Goal: Transaction & Acquisition: Purchase product/service

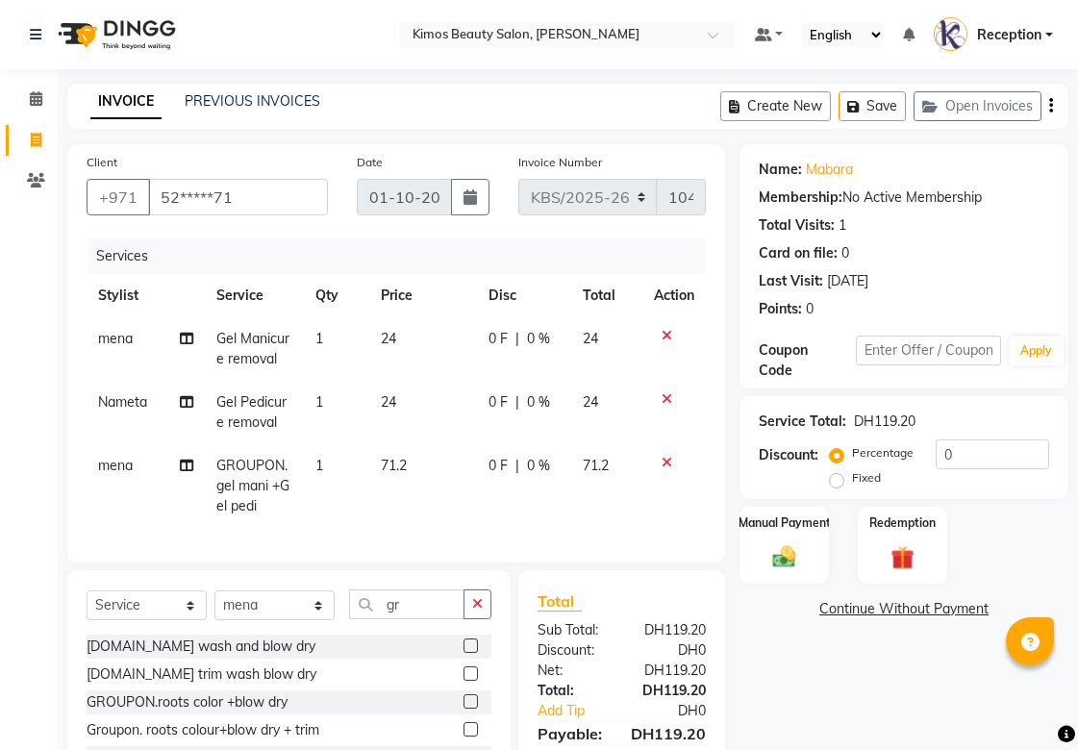
select select "service"
select select "52847"
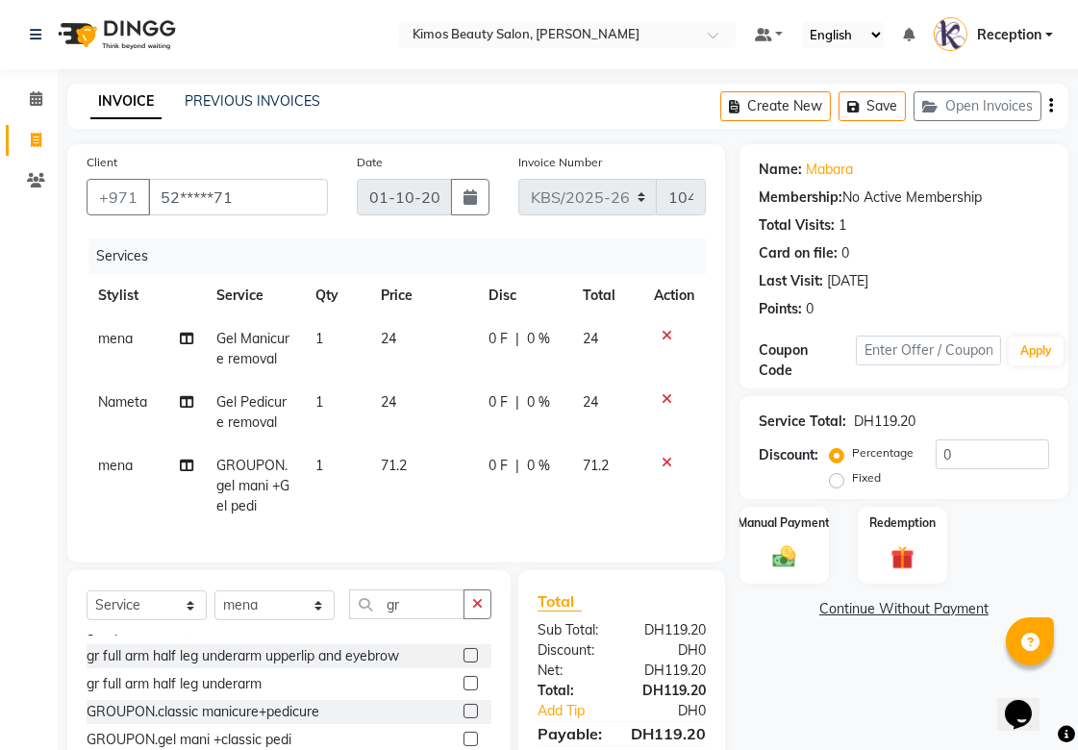
click at [186, 466] on icon at bounding box center [186, 465] width 13 height 13
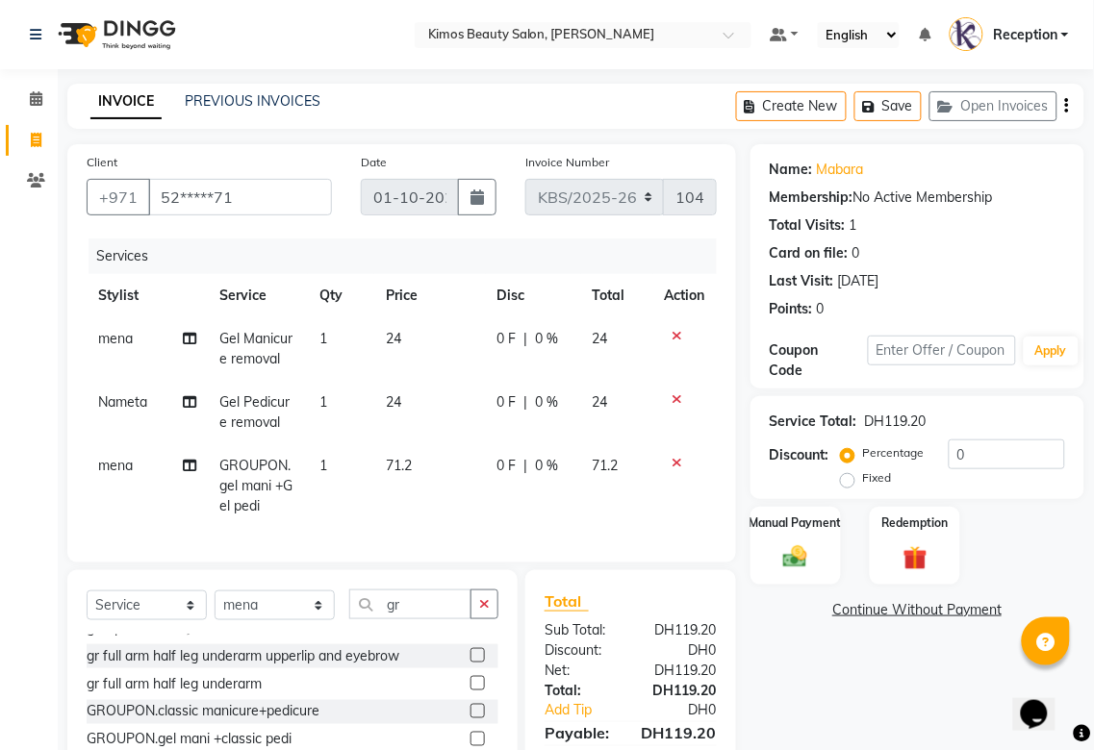
select select "52847"
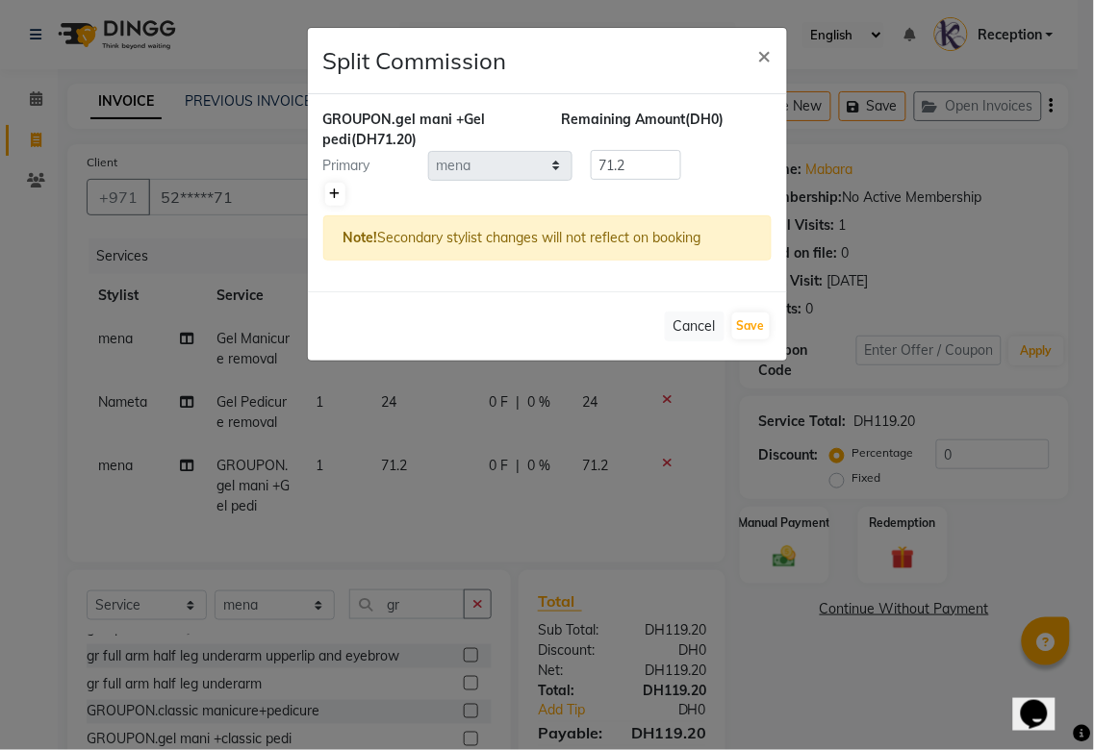
click at [333, 193] on icon at bounding box center [335, 195] width 11 height 12
type input "35.6"
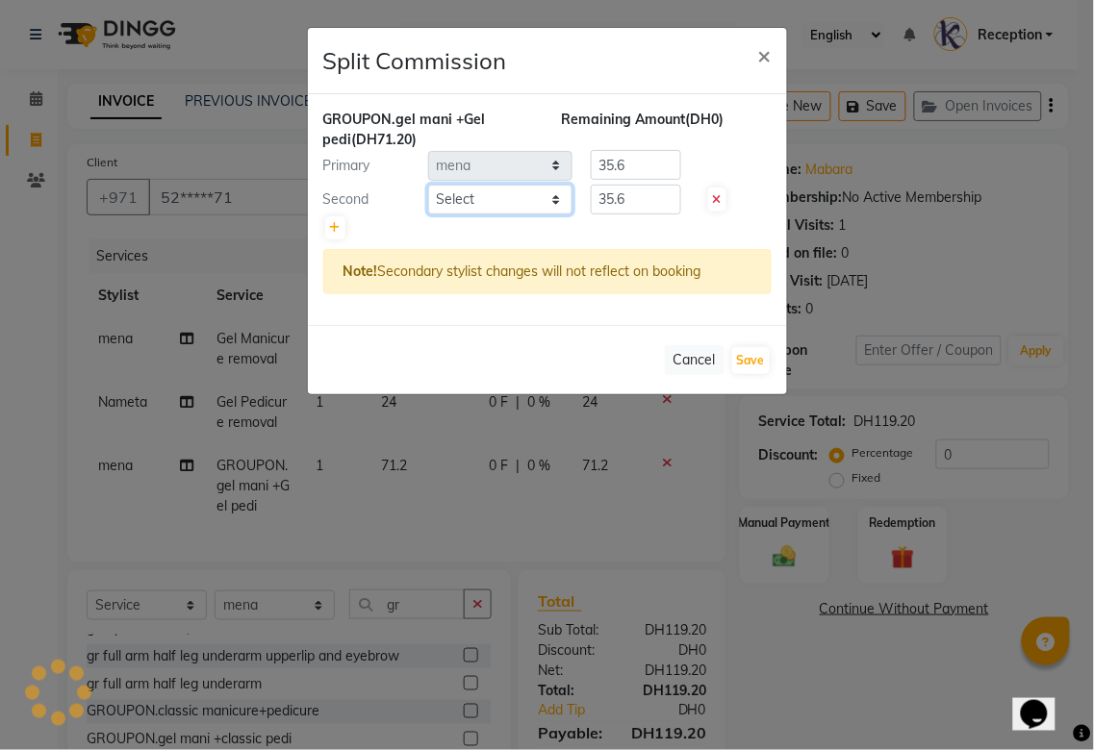
click at [493, 197] on select "Select [PERSON_NAME] Nameta Reception [PERSON_NAME]" at bounding box center [500, 200] width 144 height 30
select select "51844"
click at [428, 185] on select "Select [PERSON_NAME] Nameta Reception [PERSON_NAME]" at bounding box center [500, 200] width 144 height 30
click at [747, 354] on button "Save" at bounding box center [751, 360] width 38 height 27
select select "Select"
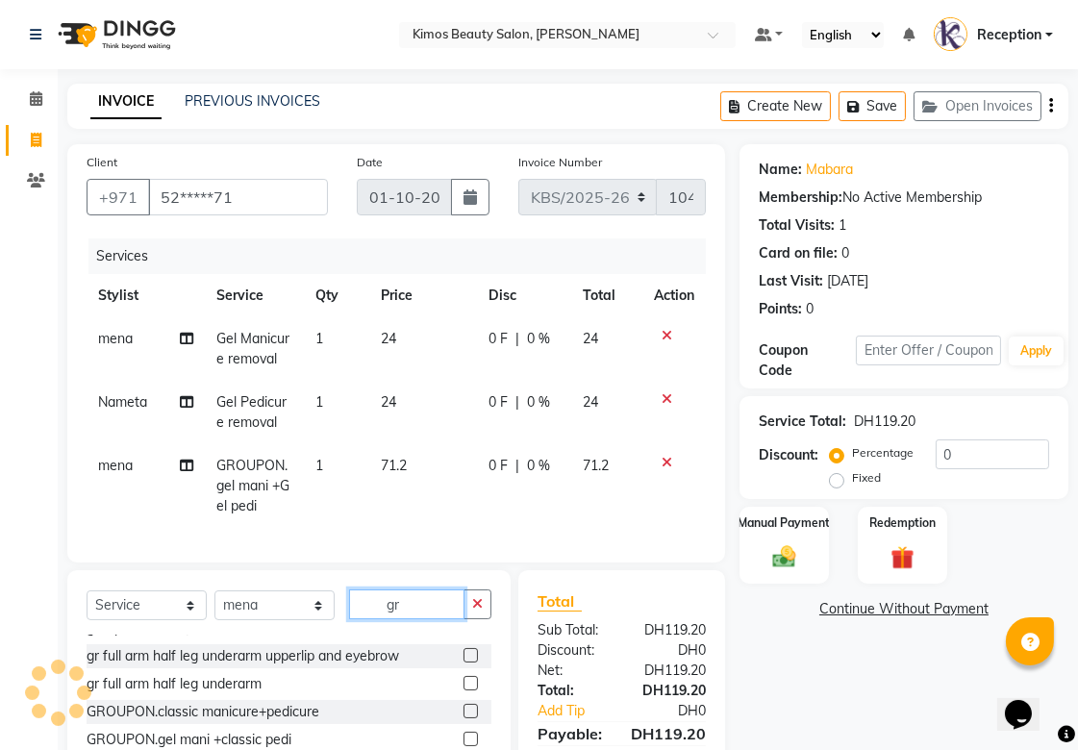
click at [402, 611] on input "gr" at bounding box center [406, 605] width 115 height 30
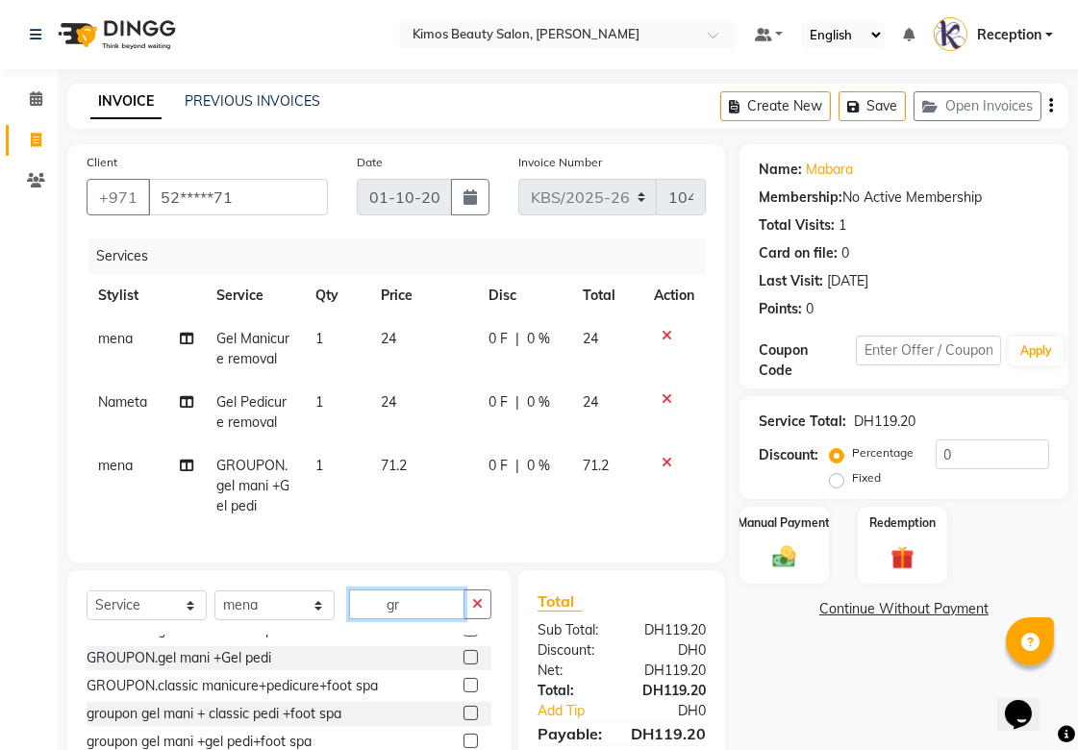
scroll to position [330, 0]
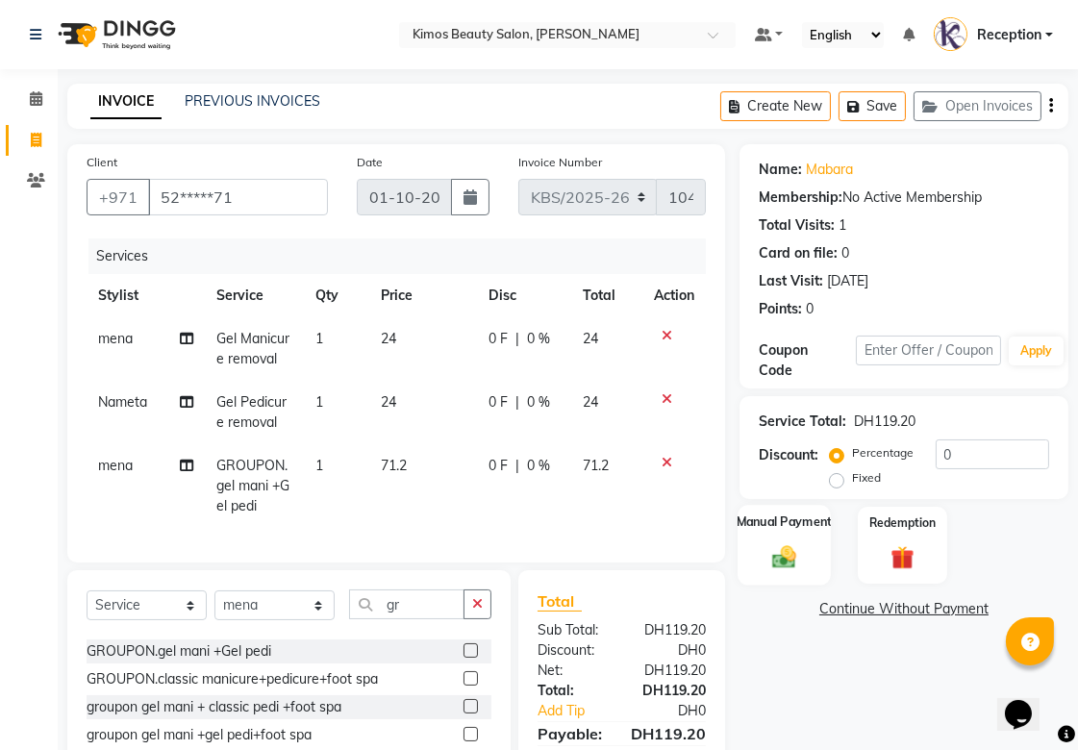
click at [783, 553] on img at bounding box center [784, 557] width 39 height 28
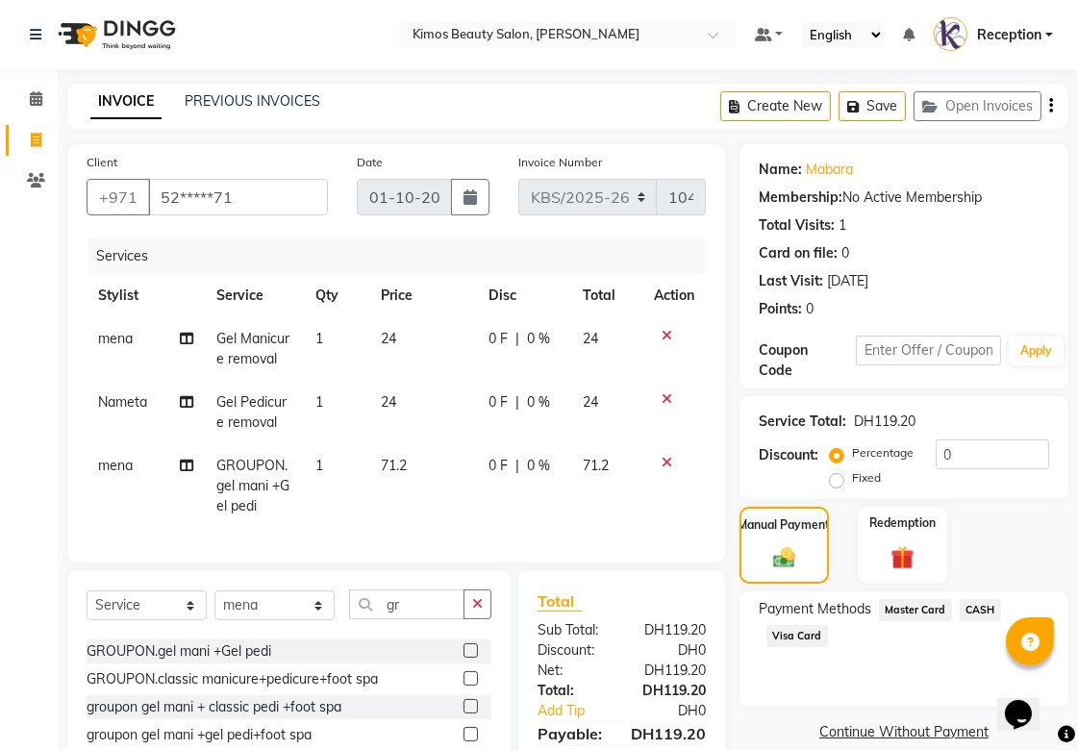
click at [981, 613] on span "CASH" at bounding box center [980, 610] width 41 height 22
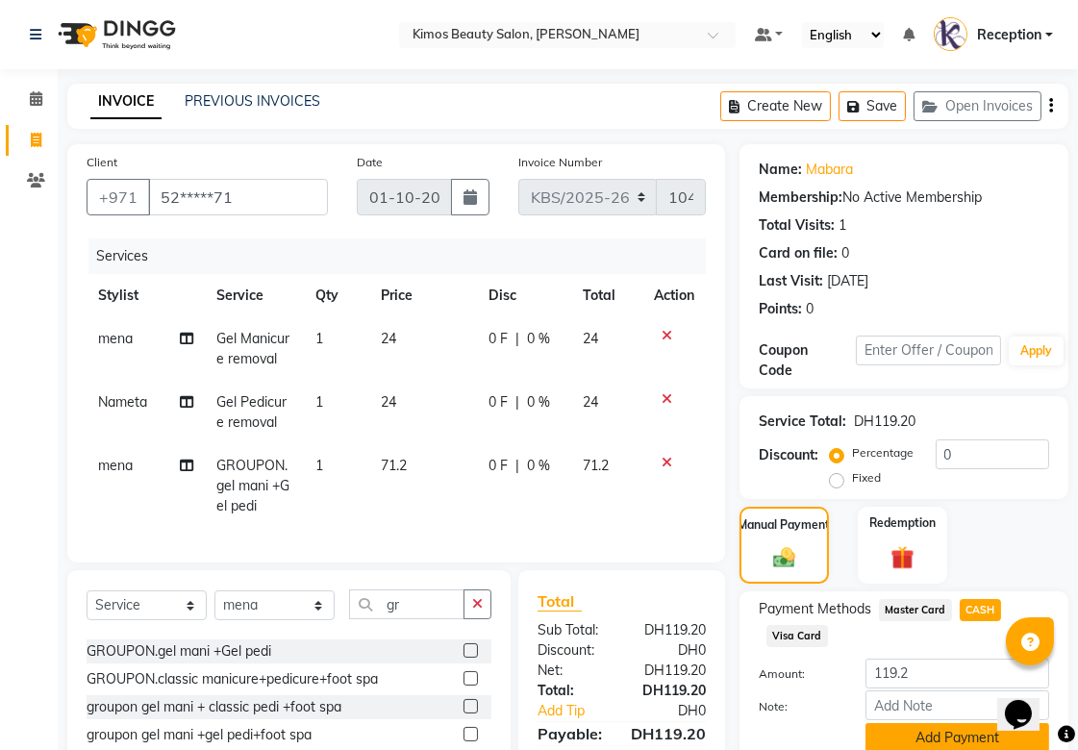
click at [976, 745] on button "Add Payment" at bounding box center [958, 738] width 184 height 30
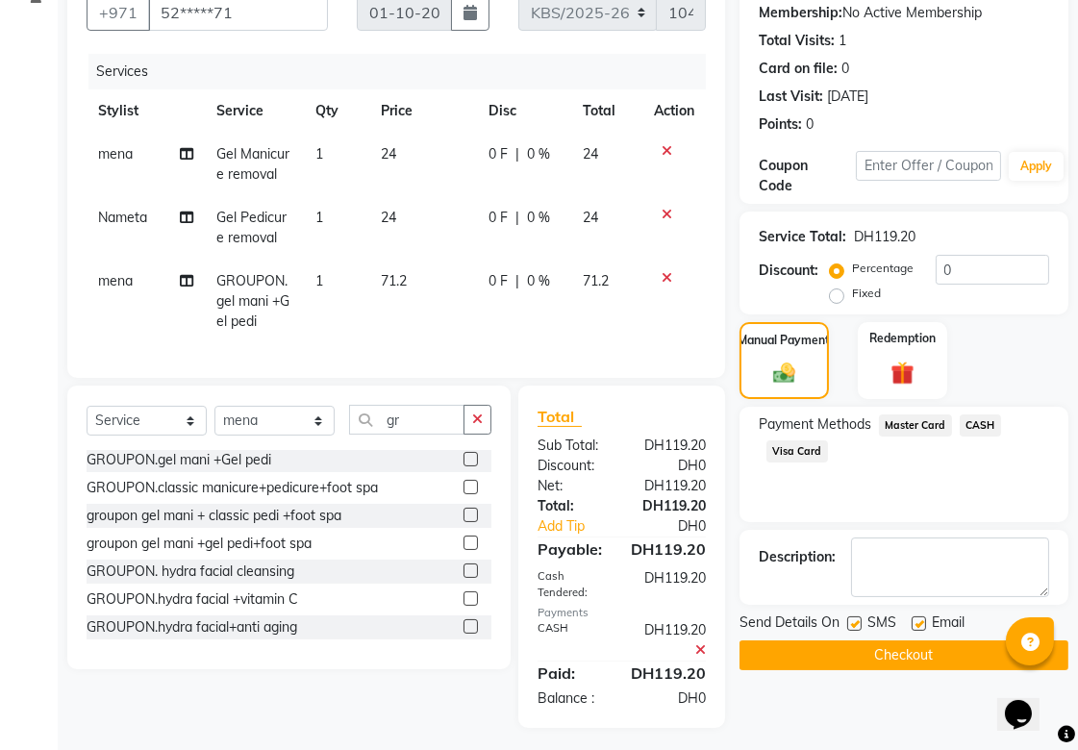
scroll to position [208, 0]
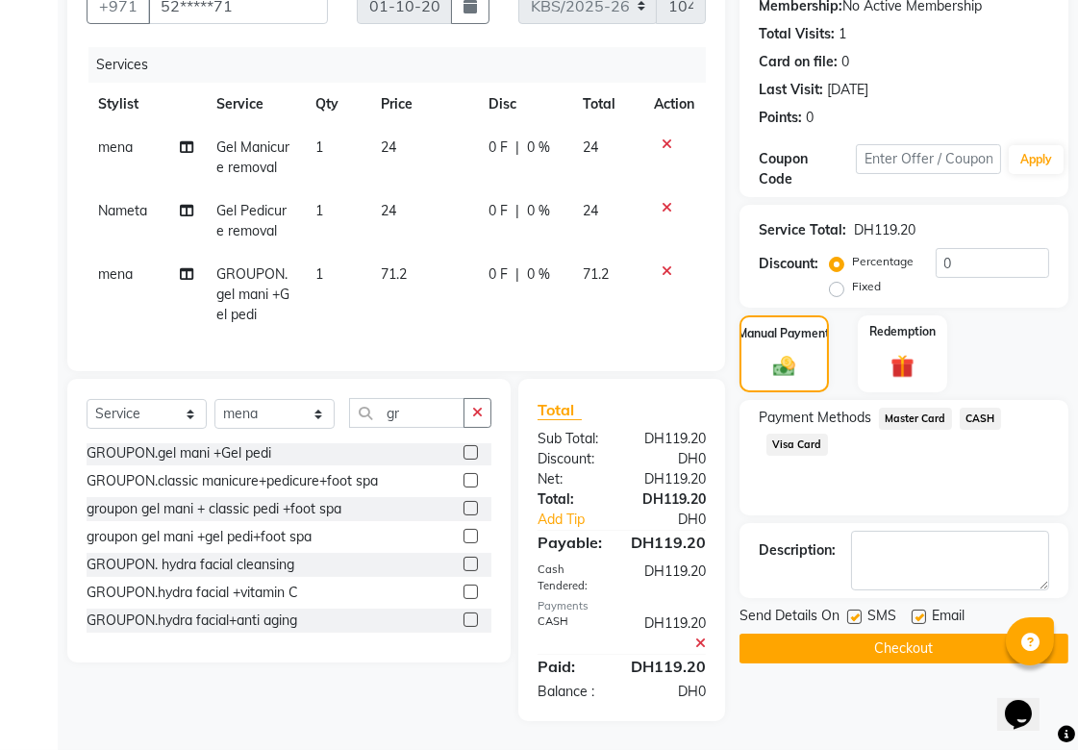
click at [760, 642] on button "Checkout" at bounding box center [904, 649] width 329 height 30
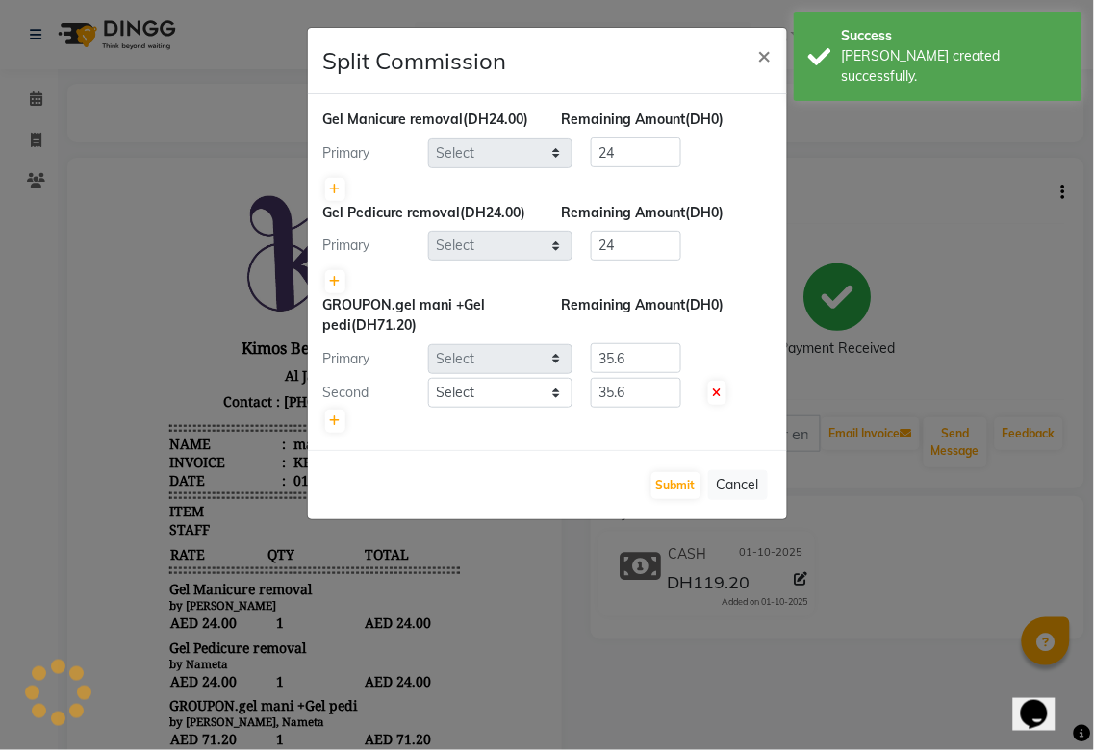
select select "52847"
select select "51844"
select select "52847"
select select "51844"
click at [670, 478] on button "Submit" at bounding box center [675, 485] width 49 height 27
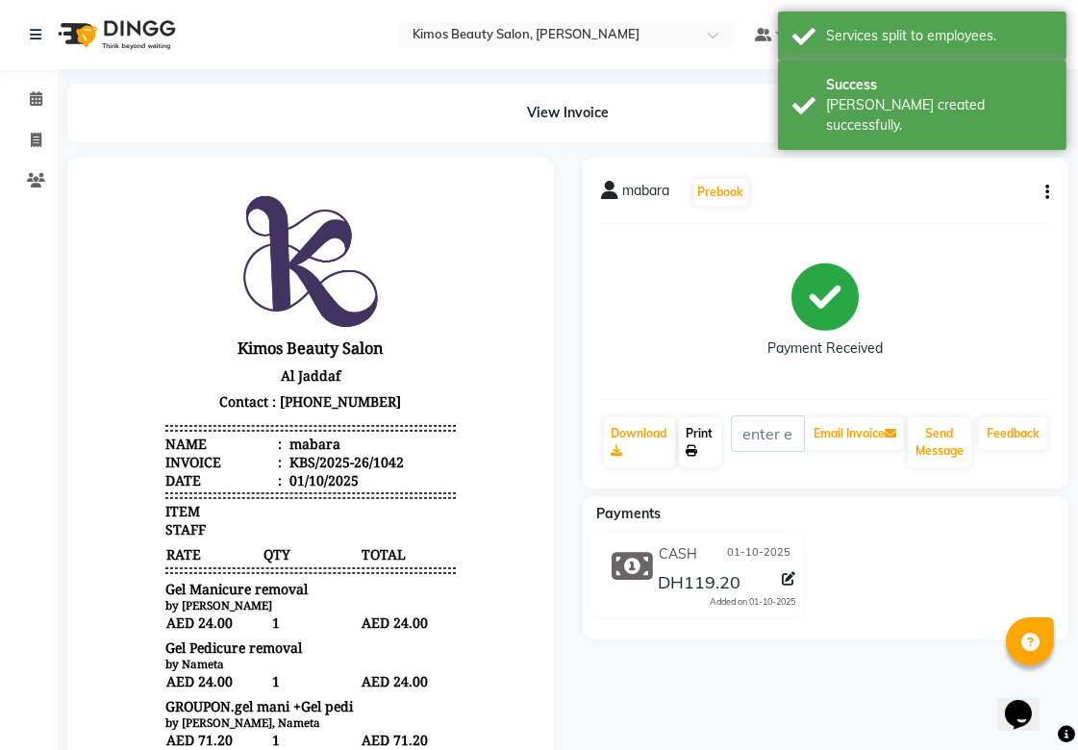
click at [698, 440] on link "Print" at bounding box center [700, 442] width 42 height 50
